Goal: Check status: Check status

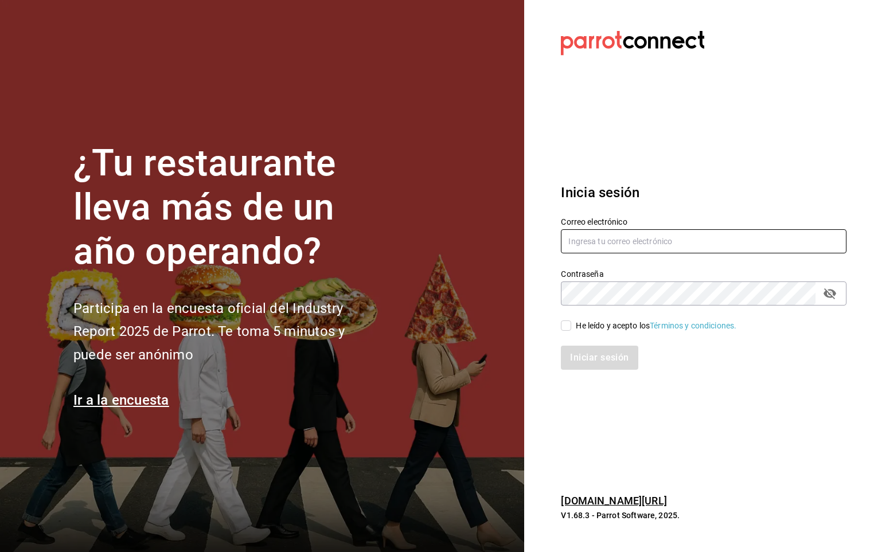
type input "[PERSON_NAME][EMAIL_ADDRESS][PERSON_NAME][DOMAIN_NAME]"
click at [570, 325] on input "He leído y acepto los Términos y condiciones." at bounding box center [566, 326] width 10 height 10
checkbox input "true"
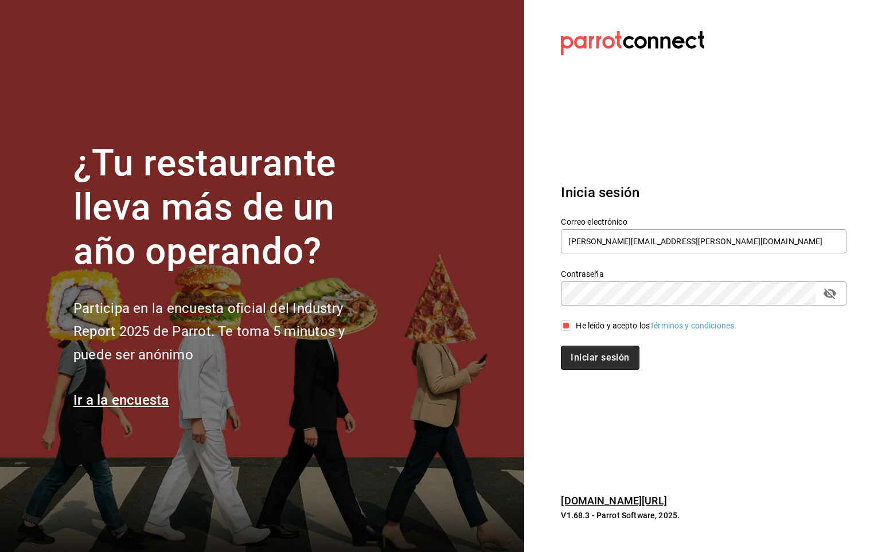
click at [579, 347] on button "Iniciar sesión" at bounding box center [600, 358] width 78 height 24
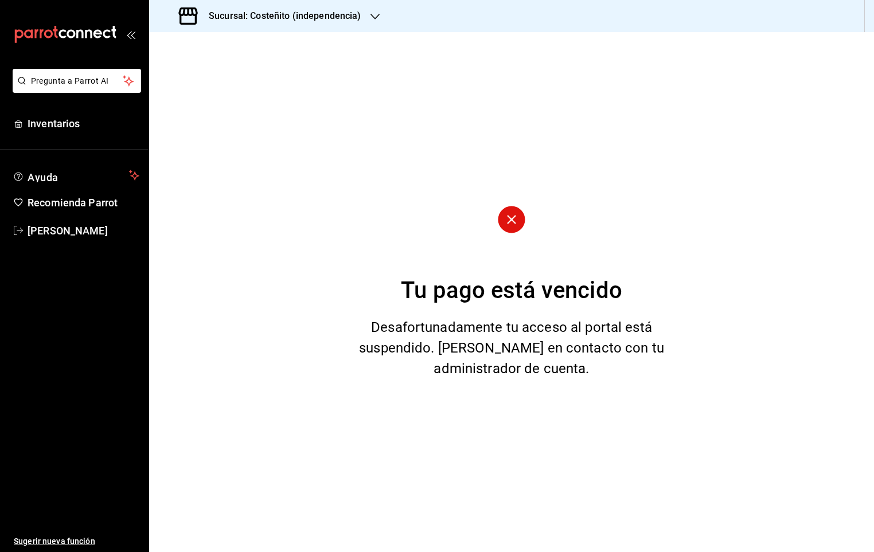
click at [258, 22] on h3 "Sucursal: Costeñito (independencia)" at bounding box center [281, 16] width 162 height 14
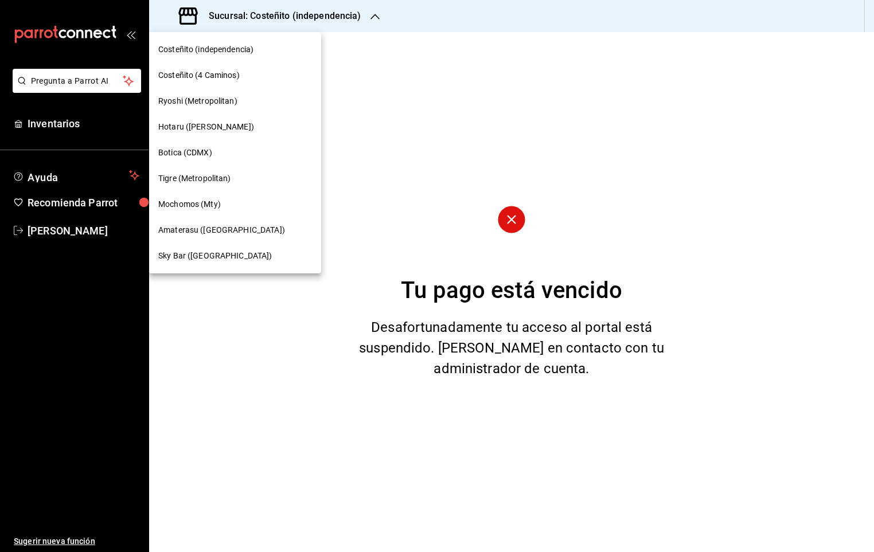
click at [196, 201] on span "Mochomos (Mty)" at bounding box center [189, 204] width 63 height 12
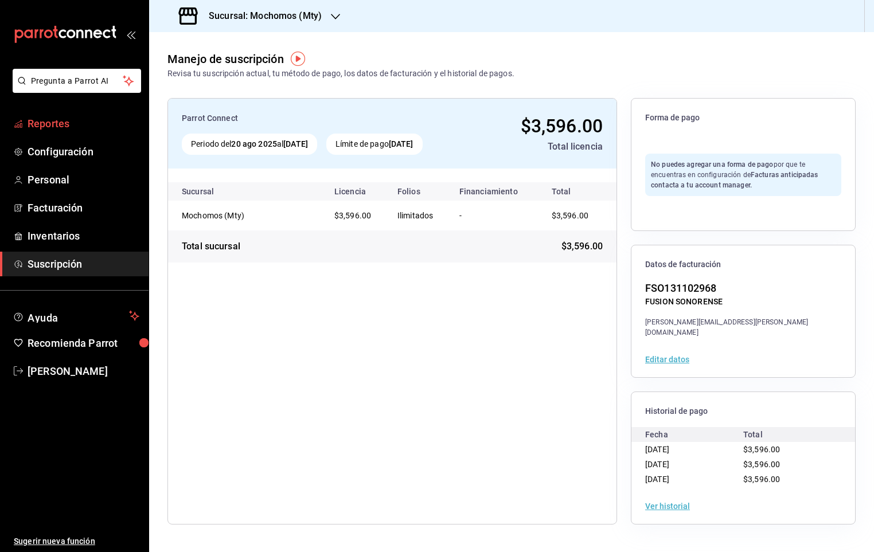
click at [56, 131] on link "Reportes" at bounding box center [74, 123] width 149 height 25
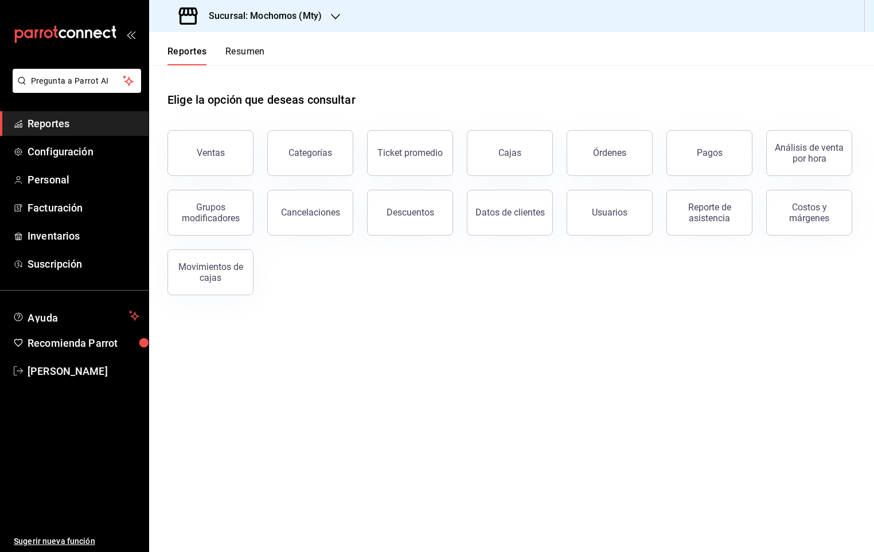
click at [754, 162] on div "Análisis de venta por hora" at bounding box center [803, 146] width 100 height 60
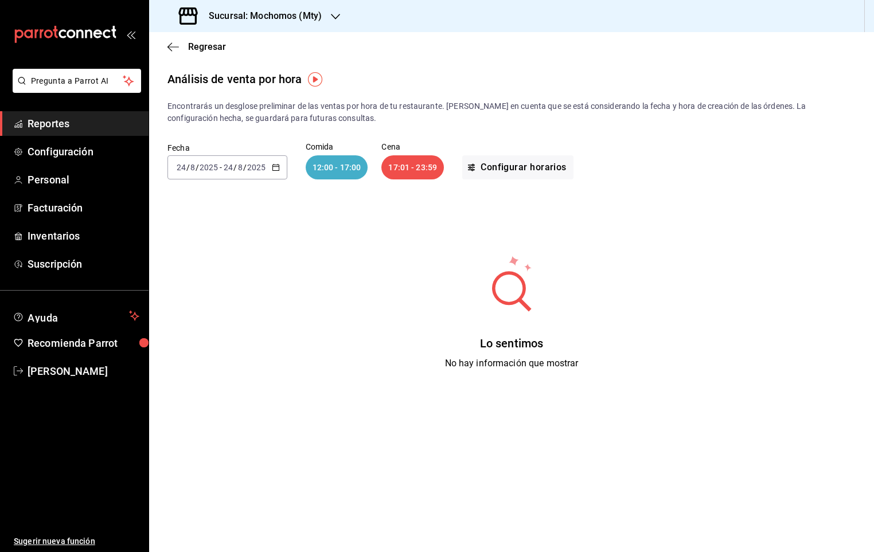
click at [198, 59] on div "Regresar" at bounding box center [511, 46] width 725 height 29
click at [200, 47] on span "Regresar" at bounding box center [207, 46] width 38 height 11
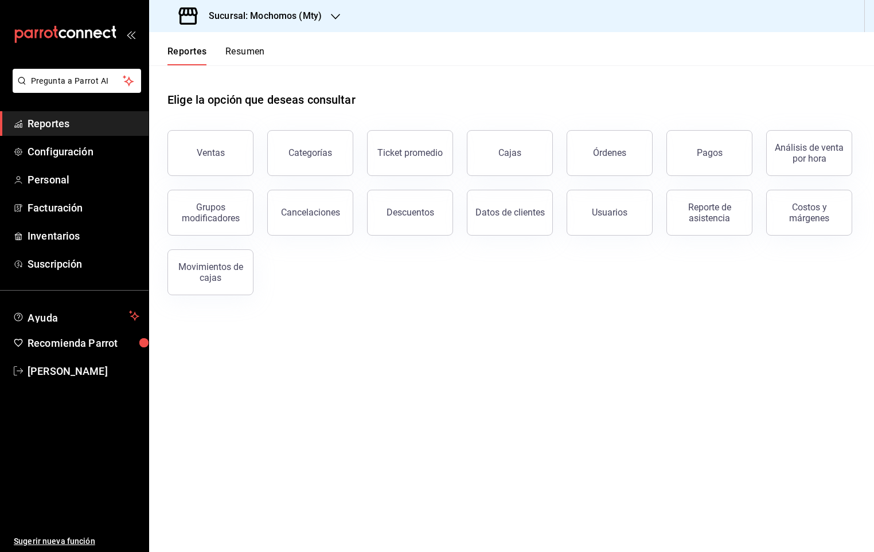
click at [731, 153] on button "Pagos" at bounding box center [710, 153] width 86 height 46
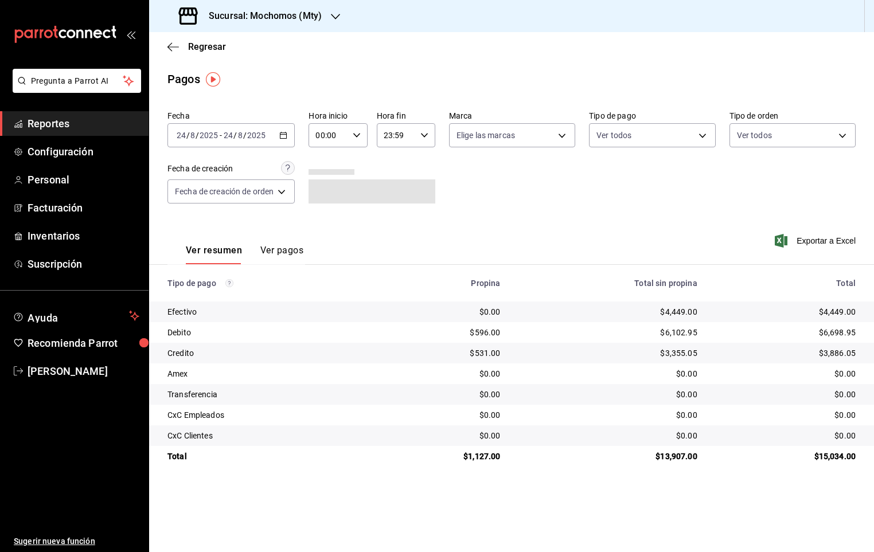
click at [285, 139] on icon "button" at bounding box center [283, 135] width 8 height 8
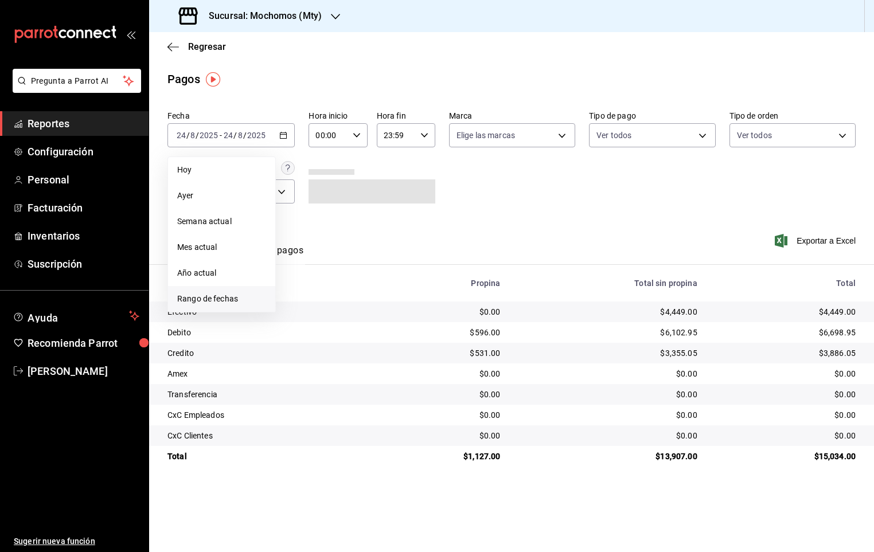
click at [181, 300] on span "Rango de fechas" at bounding box center [221, 299] width 89 height 12
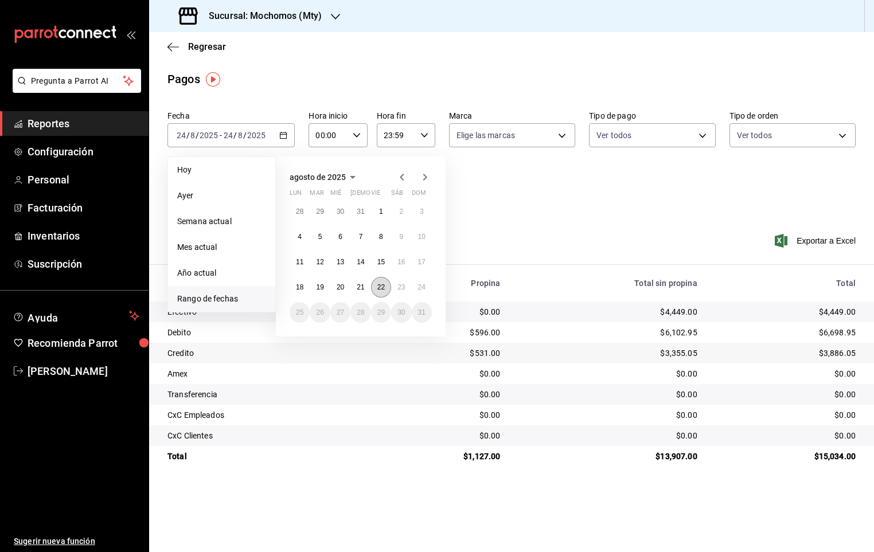
click at [375, 283] on button "22" at bounding box center [381, 287] width 20 height 21
click at [393, 286] on button "23" at bounding box center [401, 287] width 20 height 21
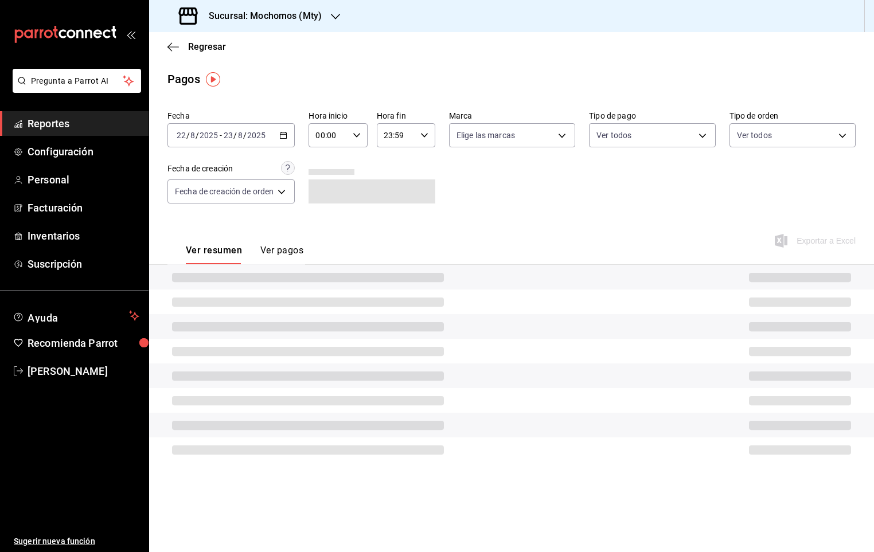
click at [358, 136] on icon "button" at bounding box center [357, 135] width 8 height 8
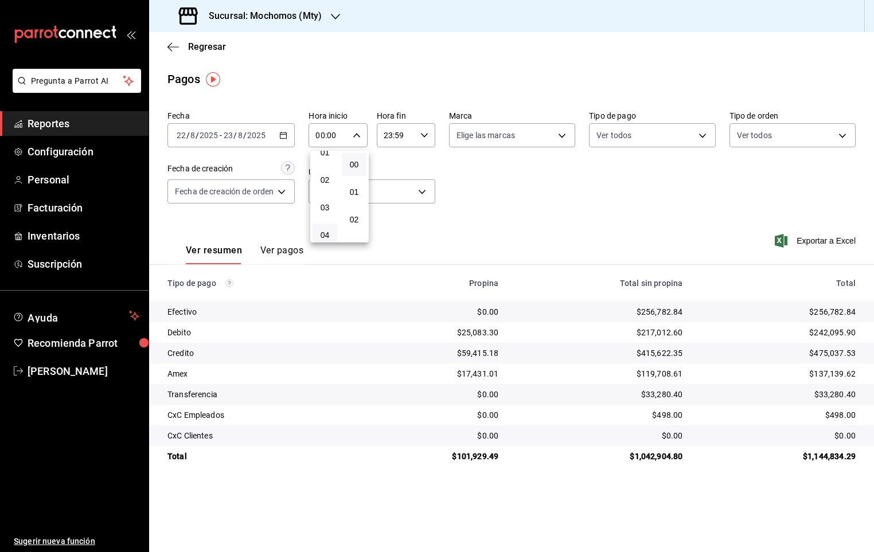
scroll to position [86, 0]
click at [325, 214] on span "05" at bounding box center [325, 216] width 11 height 9
type input "05:00"
click at [432, 138] on div at bounding box center [437, 276] width 874 height 552
click at [424, 137] on icon "button" at bounding box center [425, 135] width 8 height 8
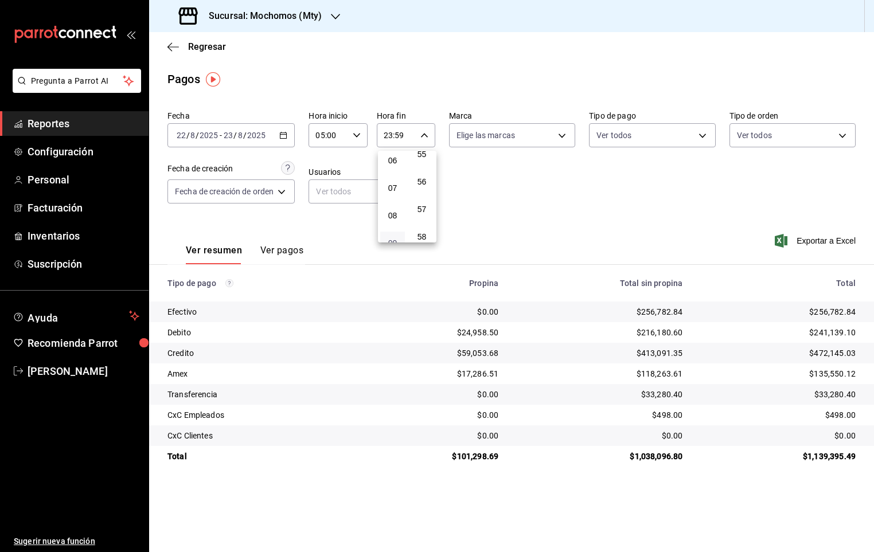
scroll to position [124, 0]
click at [391, 174] on span "05" at bounding box center [392, 177] width 11 height 9
type input "05:59"
click at [496, 191] on div at bounding box center [437, 276] width 874 height 552
